Goal: Find specific page/section: Find specific page/section

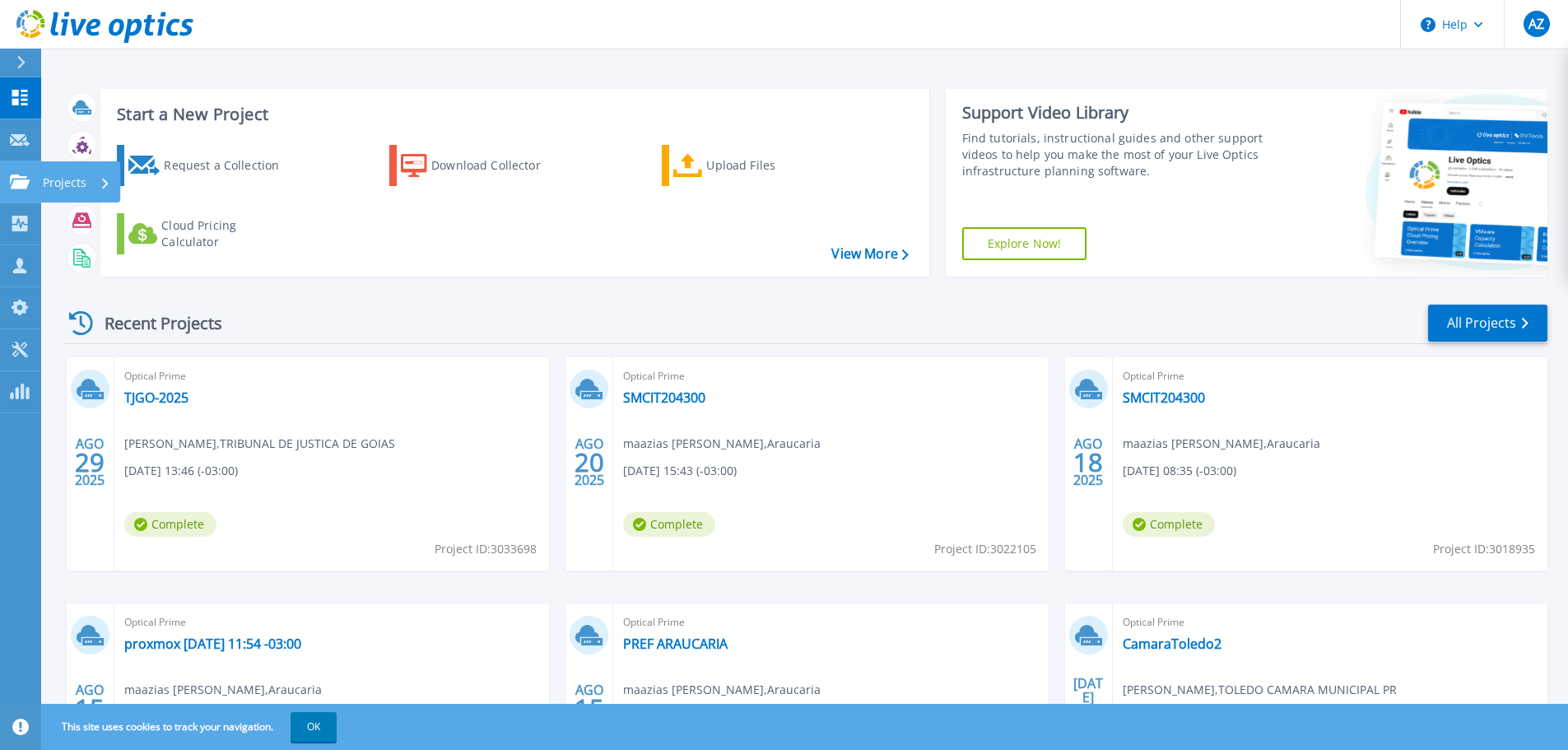
click at [53, 182] on p "Projects" at bounding box center [65, 183] width 43 height 43
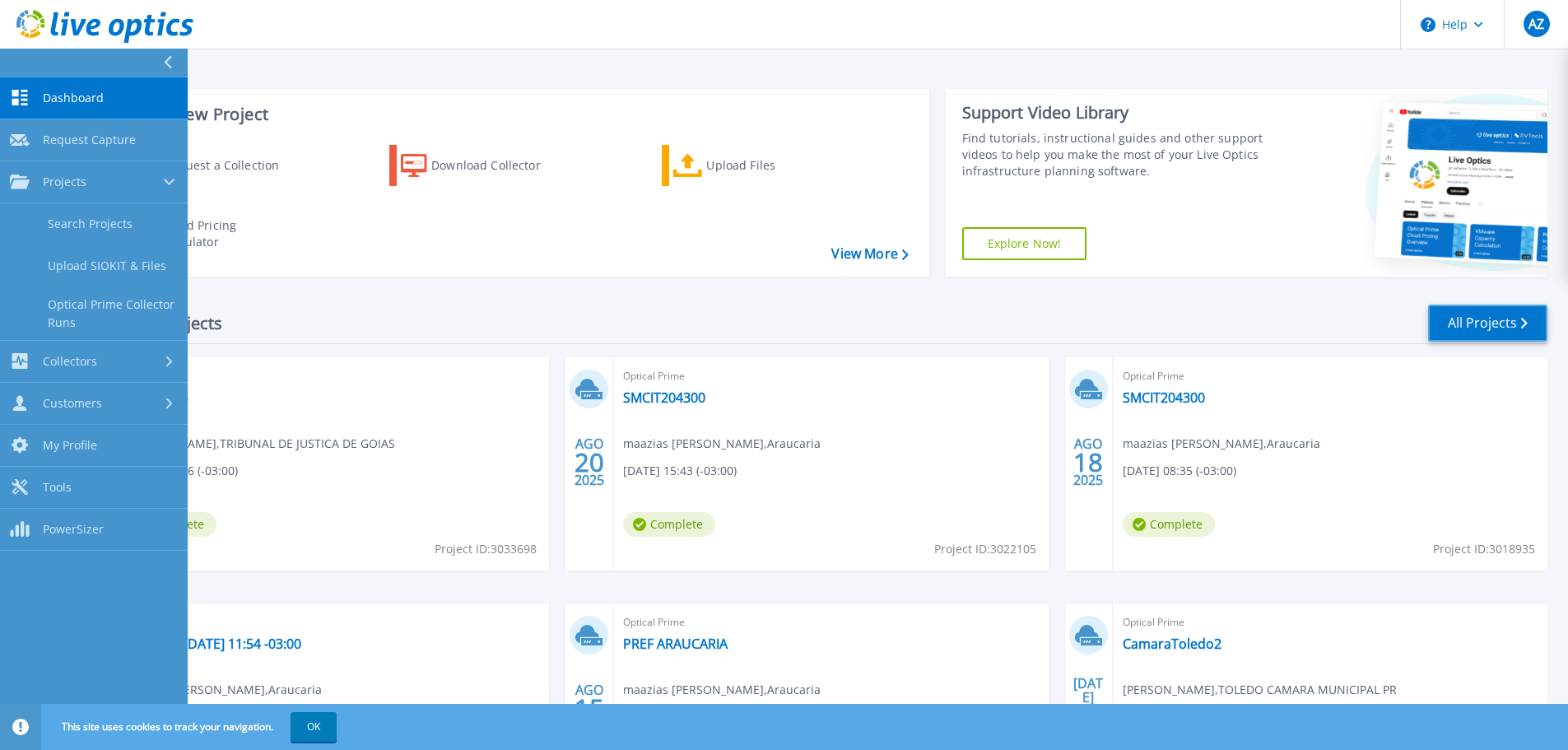
click at [1450, 317] on link "All Projects" at bounding box center [1486, 324] width 119 height 37
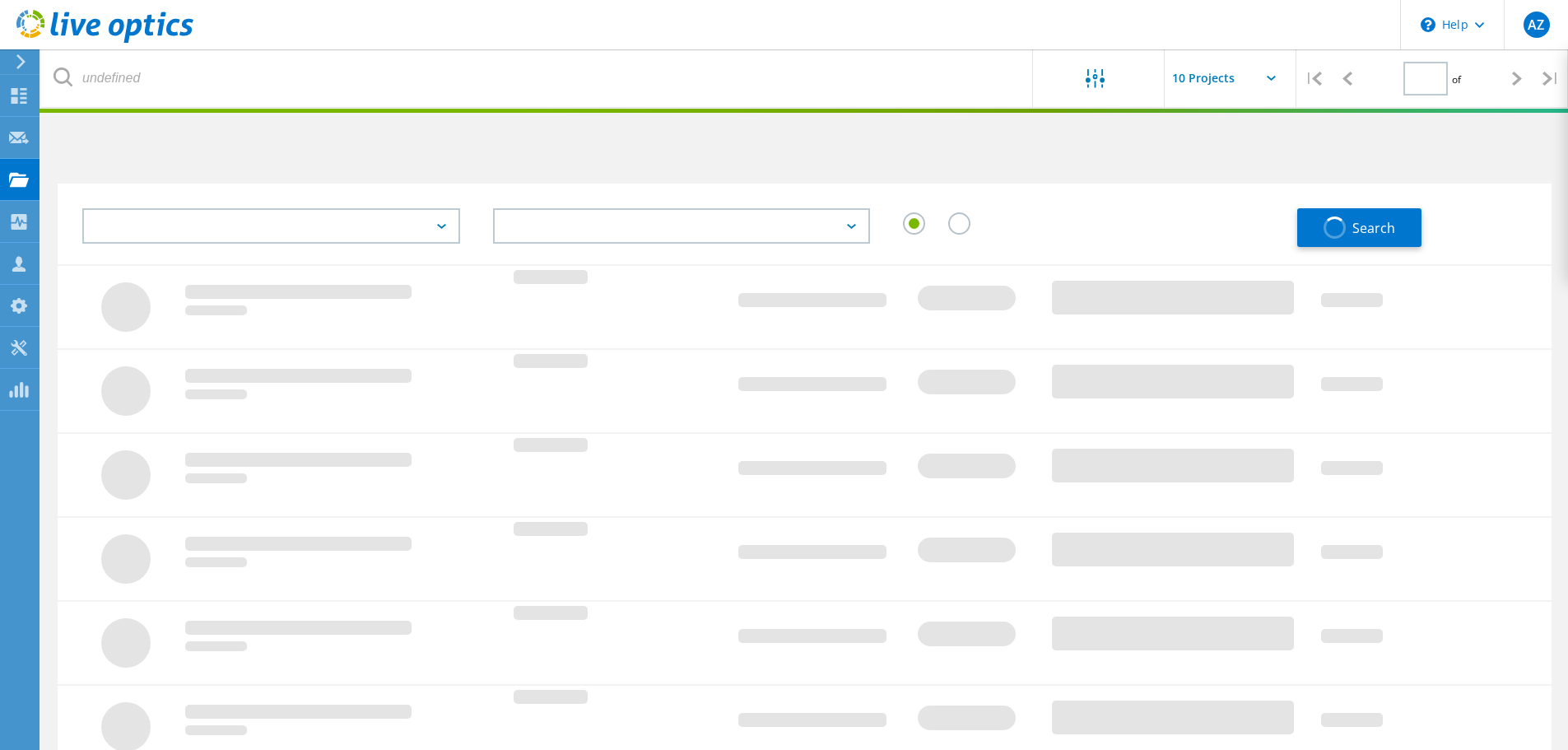
type input "1"
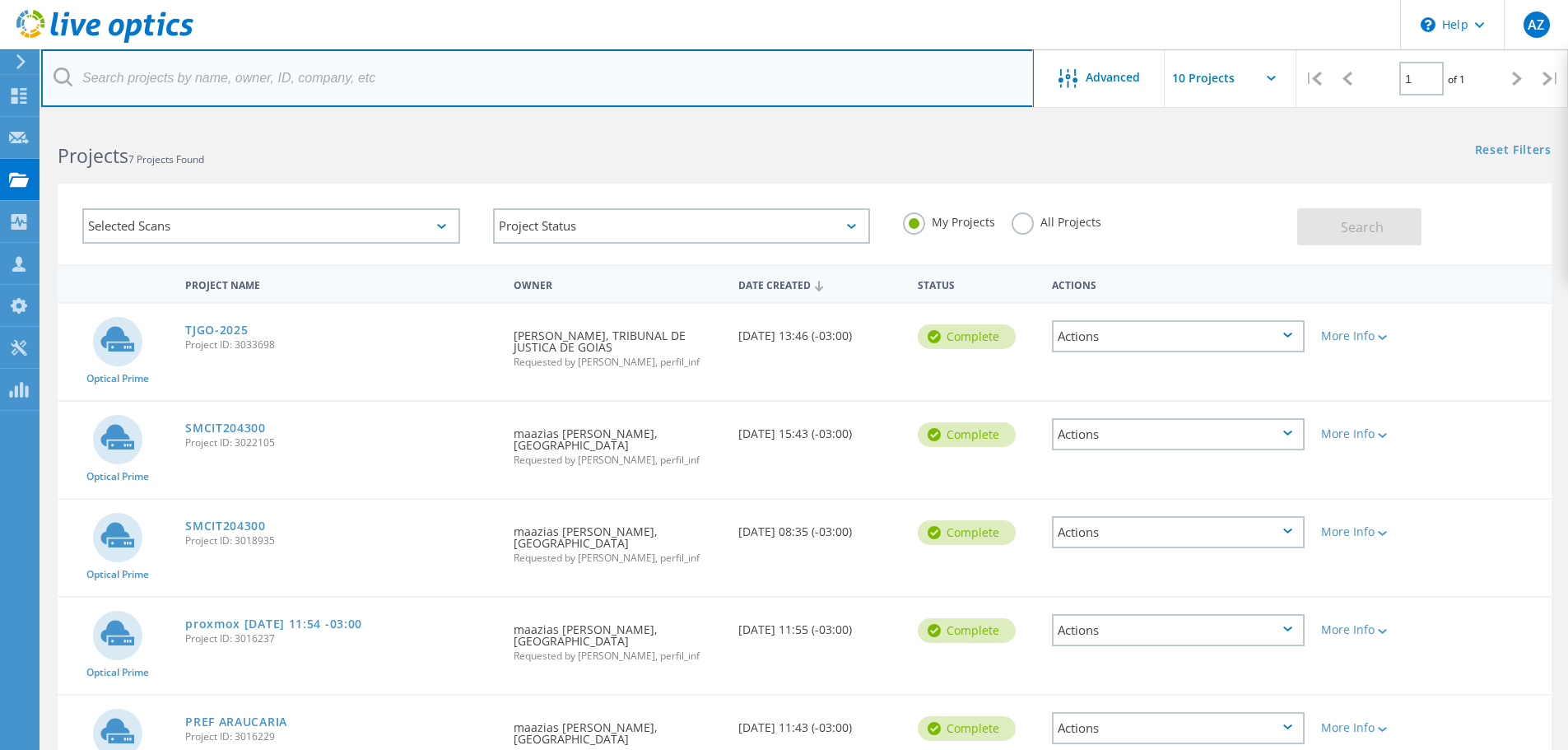
click at [473, 82] on input "text" at bounding box center [537, 78] width 993 height 58
type input "rogerio"
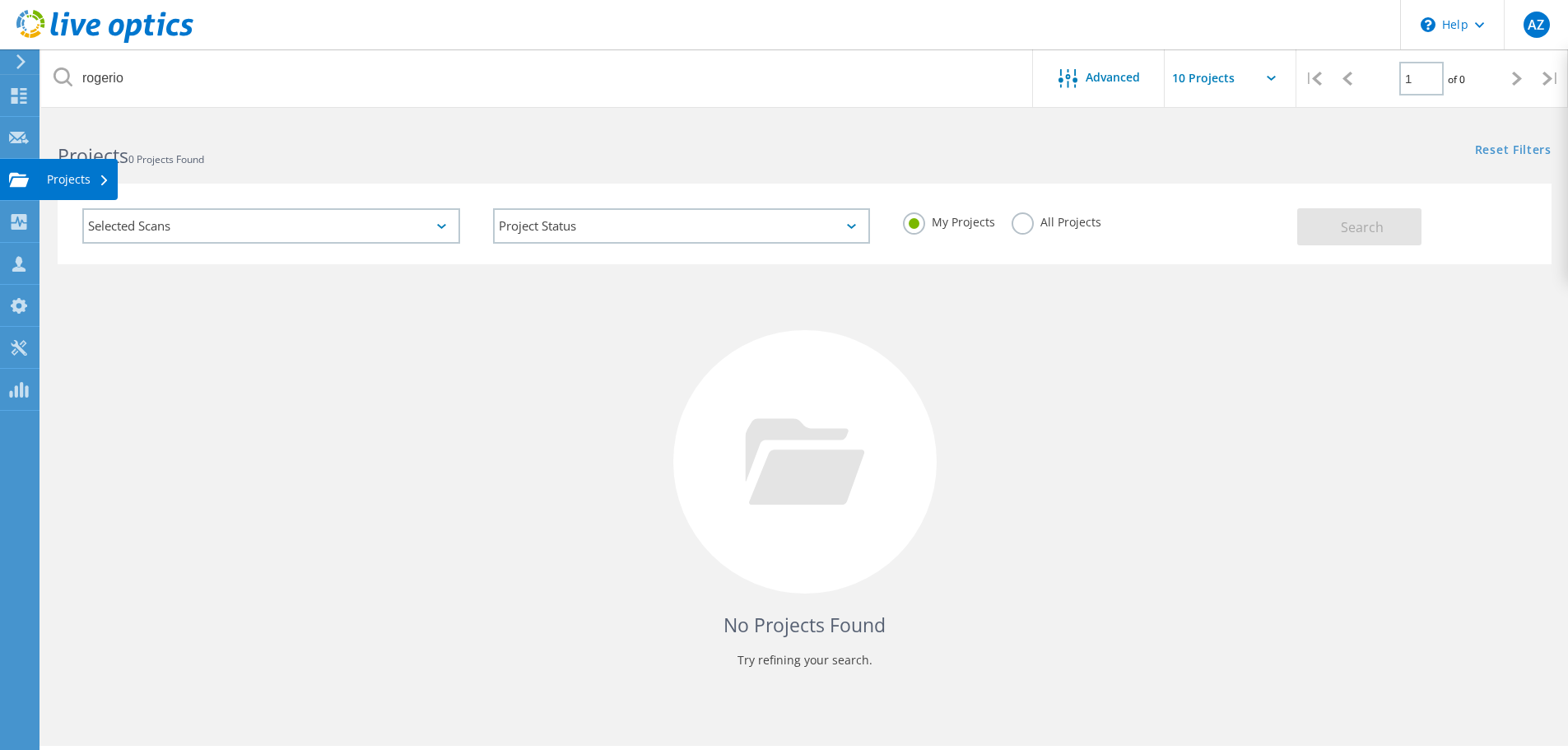
click at [48, 179] on div "Projects" at bounding box center [79, 180] width 63 height 12
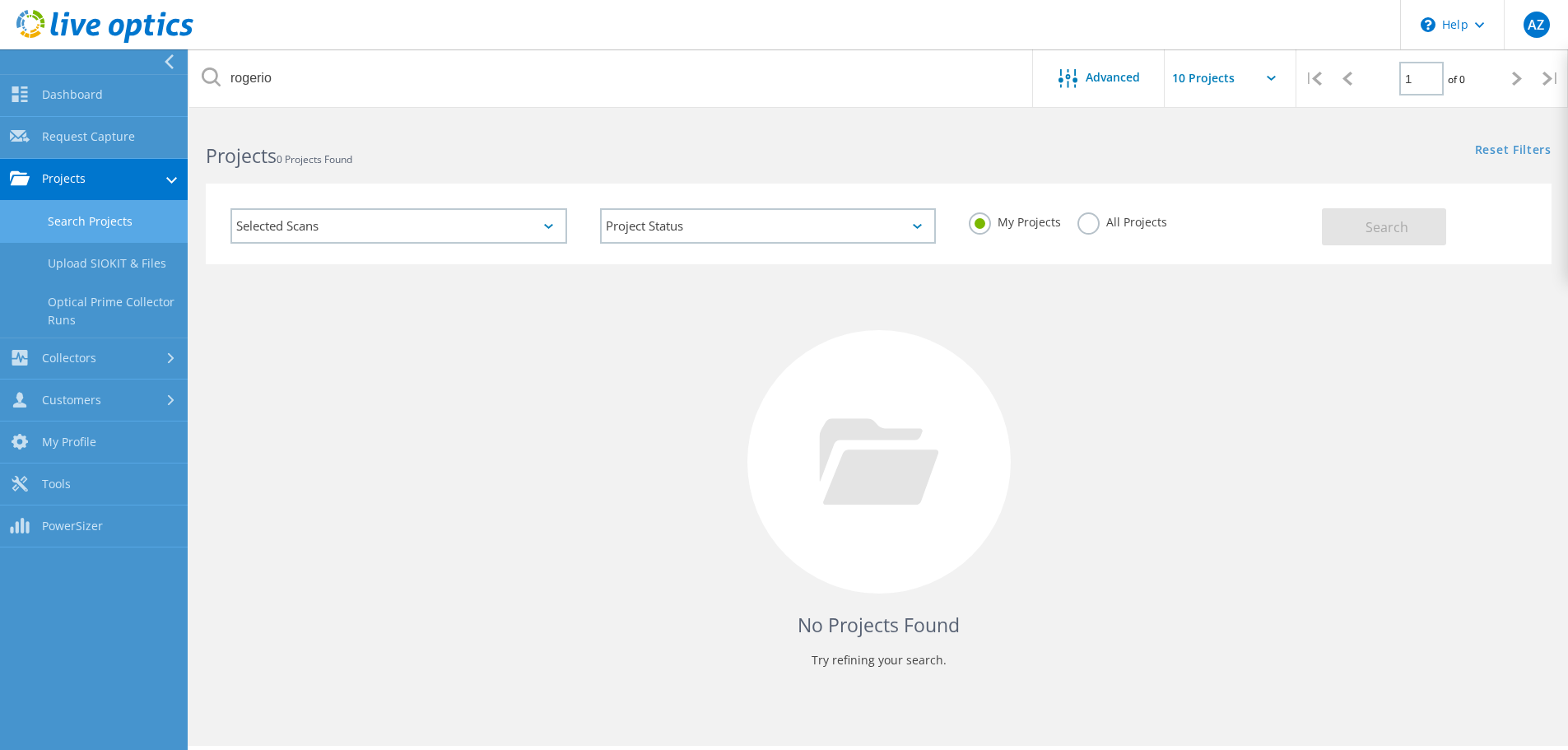
click at [108, 227] on link "Search Projects" at bounding box center [93, 221] width 188 height 42
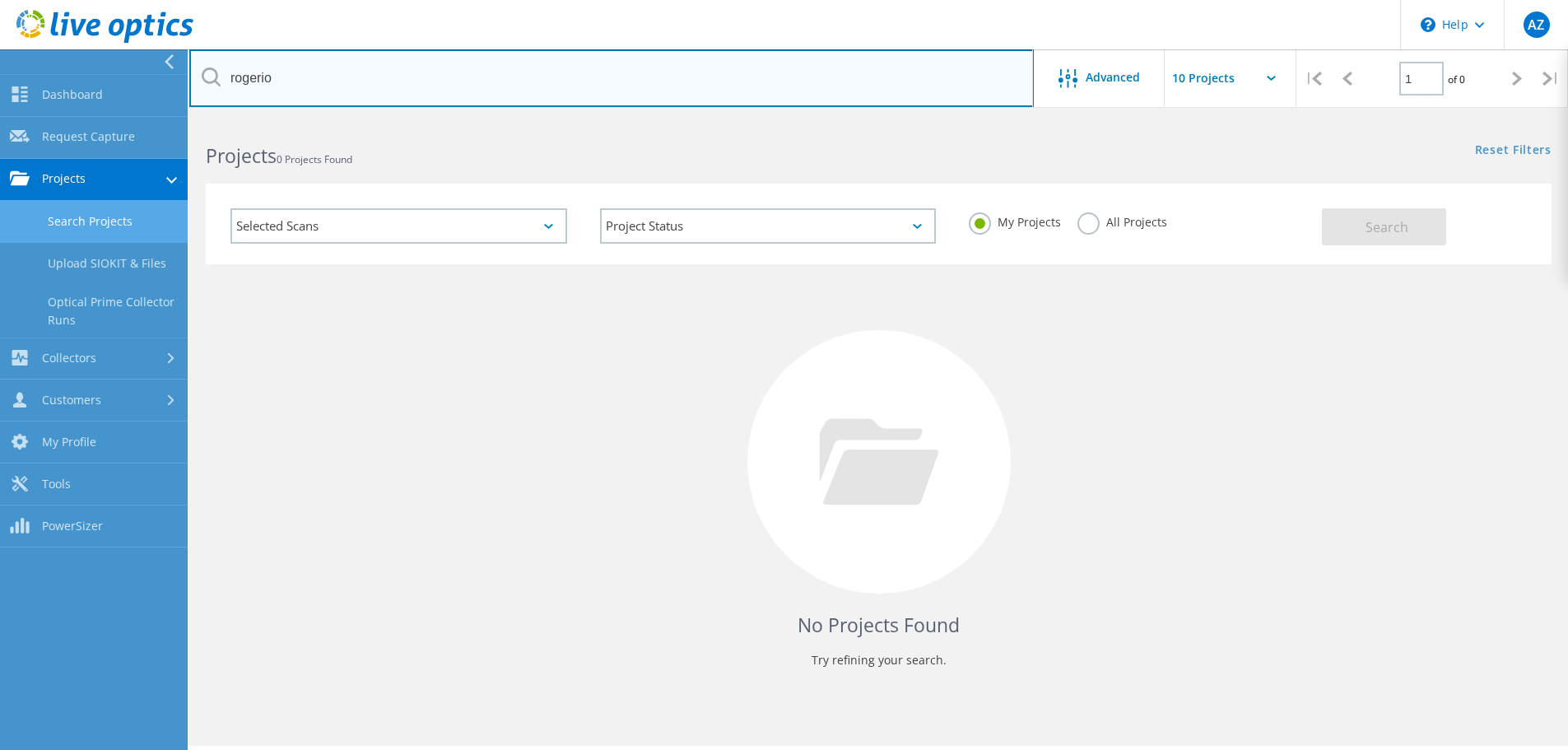
click at [231, 83] on input "rogerio" at bounding box center [611, 78] width 844 height 58
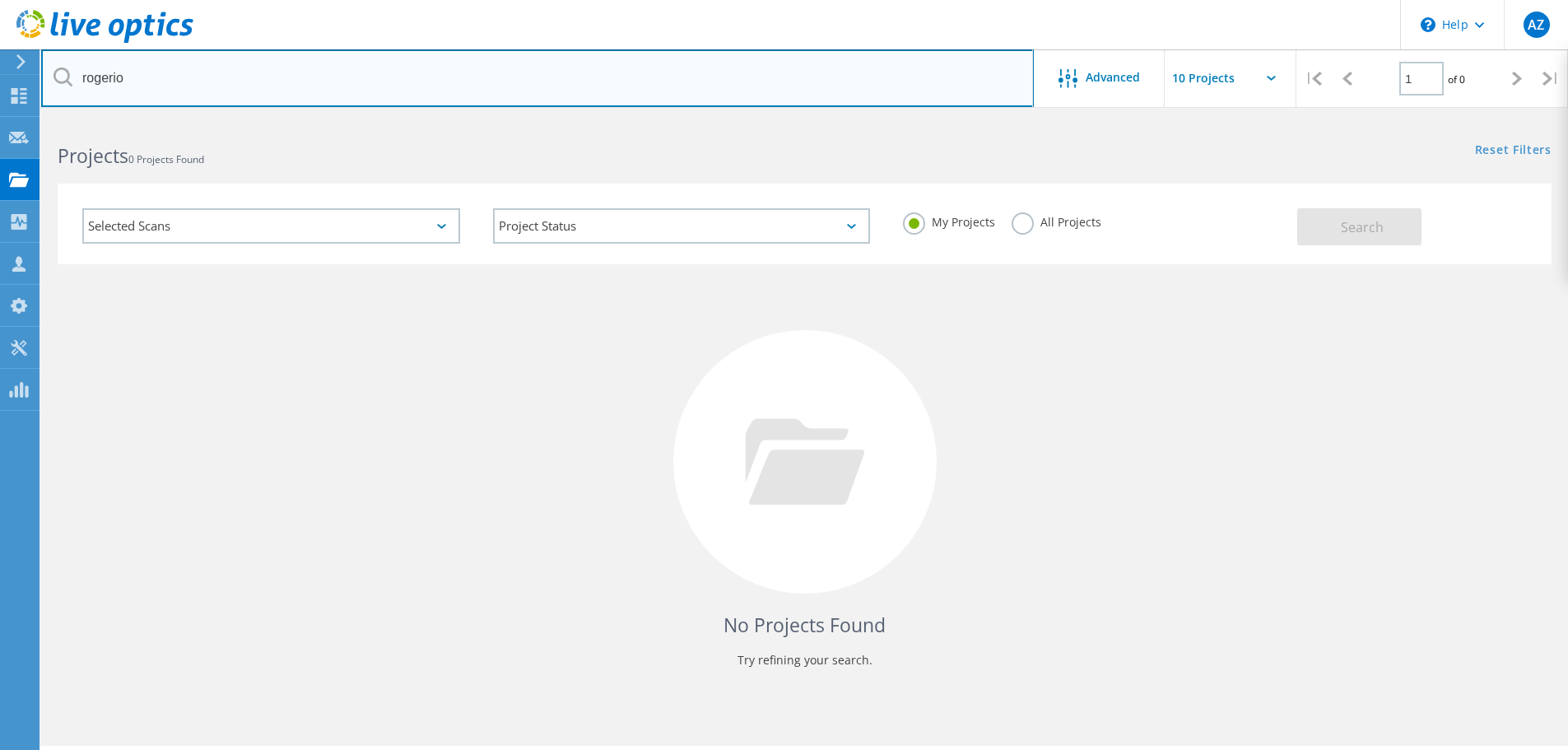
click at [442, 81] on input "rogerio" at bounding box center [537, 78] width 993 height 58
click at [441, 81] on input "rogerio" at bounding box center [537, 78] width 993 height 58
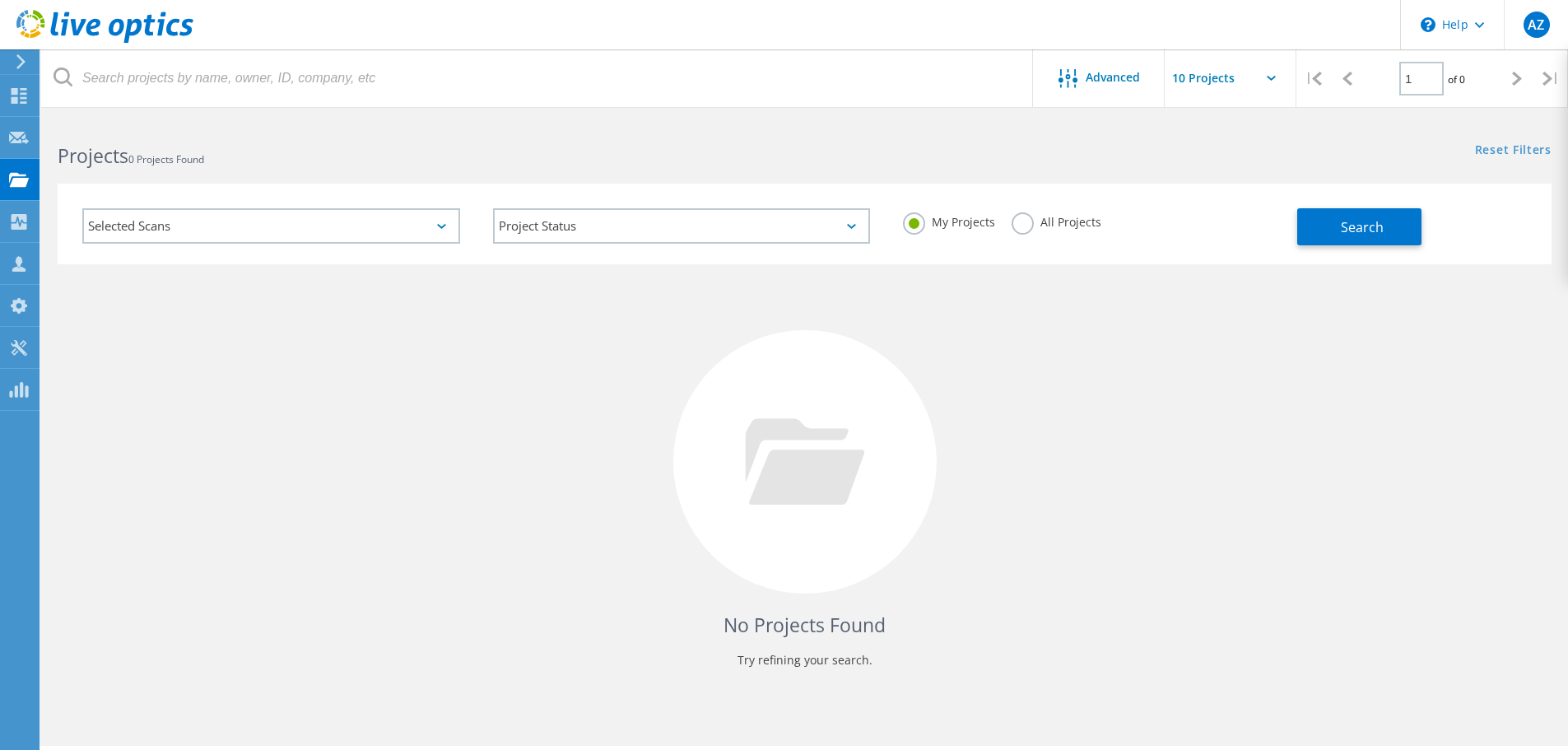
click at [1056, 434] on div "No Projects Found Try refining your search." at bounding box center [805, 477] width 1493 height 426
click at [47, 180] on div "Projects" at bounding box center [79, 180] width 63 height 12
